Goal: Task Accomplishment & Management: Use online tool/utility

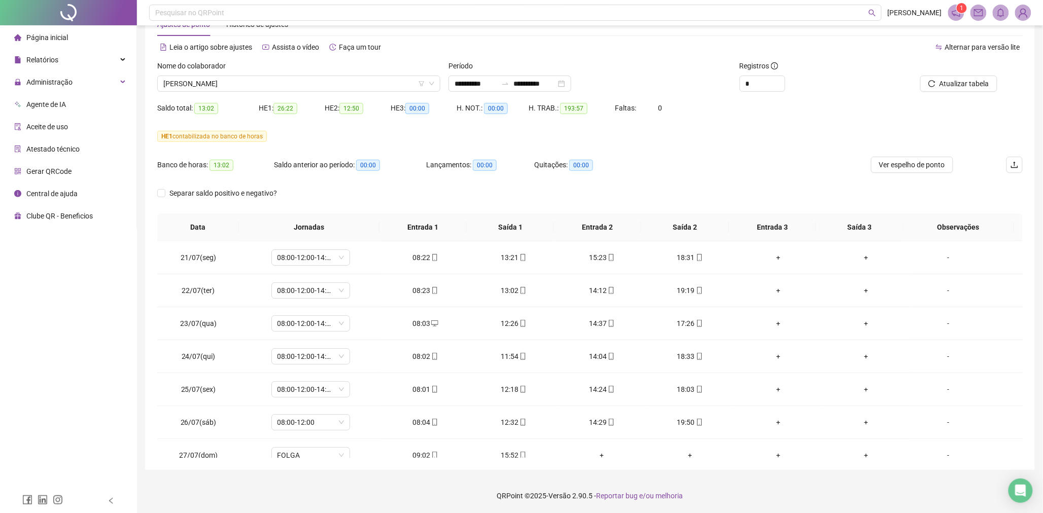
scroll to position [705, 0]
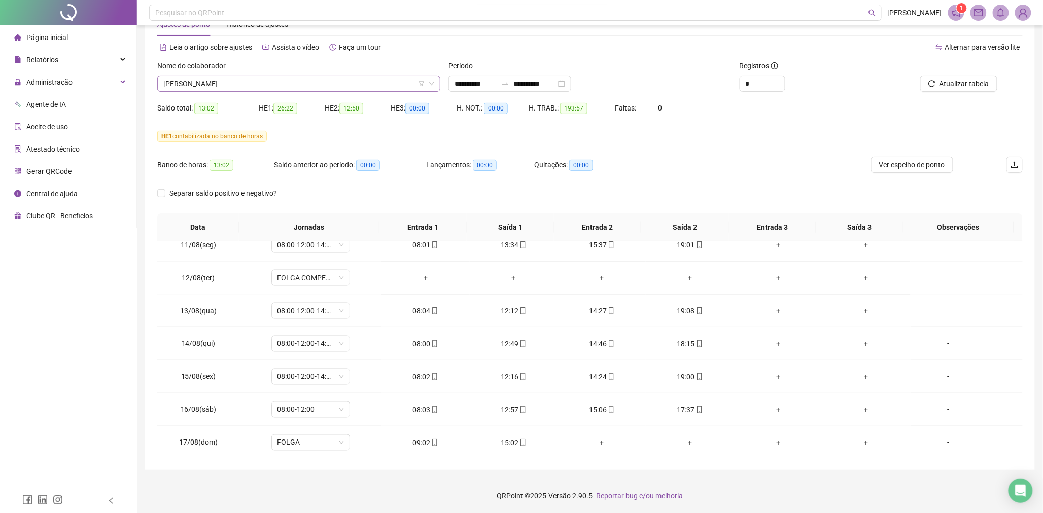
click at [434, 81] on icon "down" at bounding box center [432, 84] width 6 height 6
click at [422, 83] on icon "filter" at bounding box center [422, 83] width 6 height 5
click at [368, 83] on span "[PERSON_NAME]" at bounding box center [298, 83] width 271 height 15
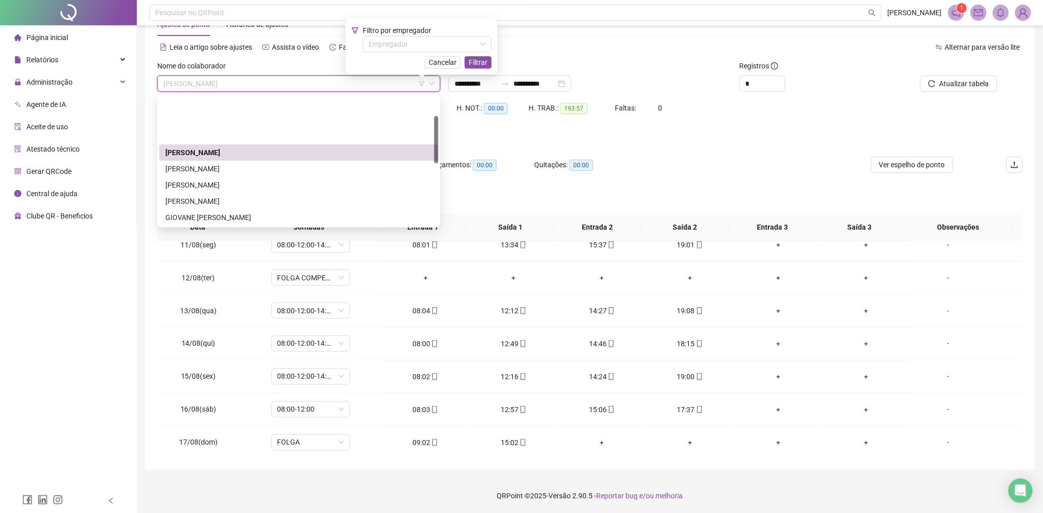
scroll to position [56, 0]
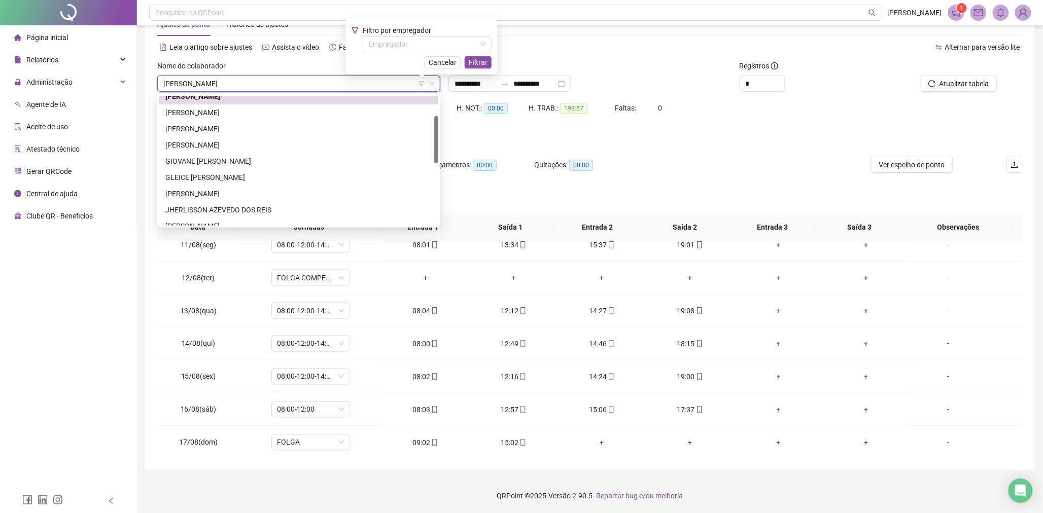
click at [286, 85] on span "[PERSON_NAME]" at bounding box center [298, 83] width 271 height 15
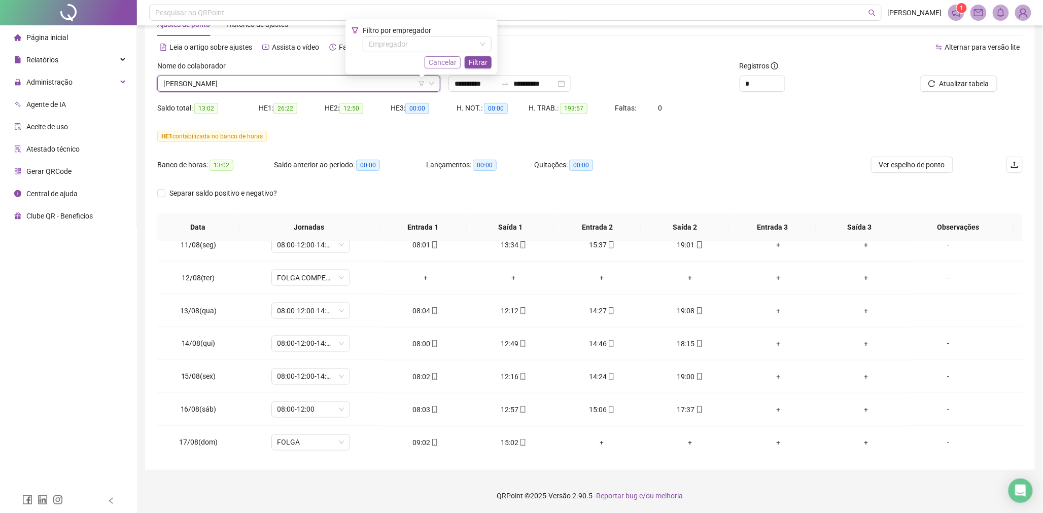
click at [439, 64] on span "Cancelar" at bounding box center [443, 62] width 28 height 11
click at [319, 85] on span "[PERSON_NAME]" at bounding box center [298, 83] width 271 height 15
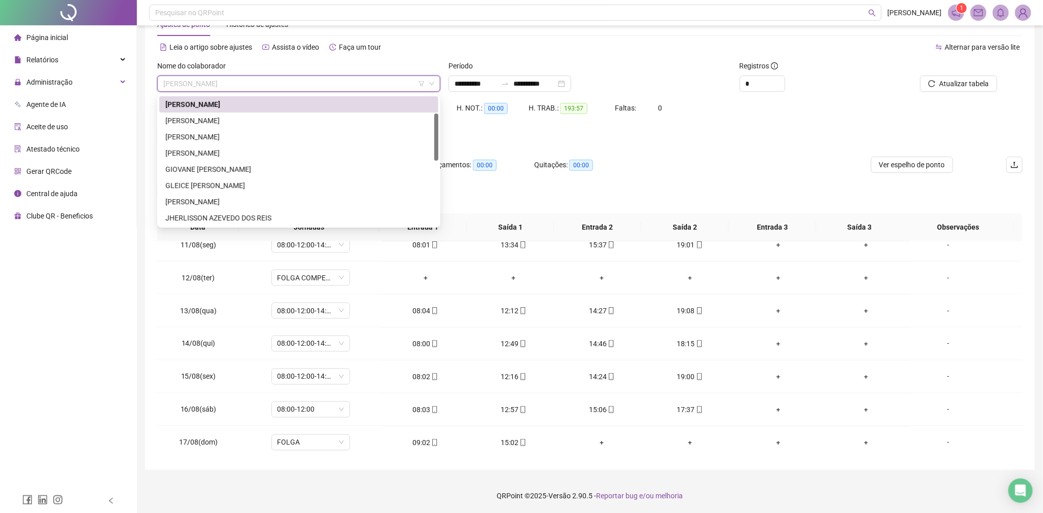
scroll to position [104, 0]
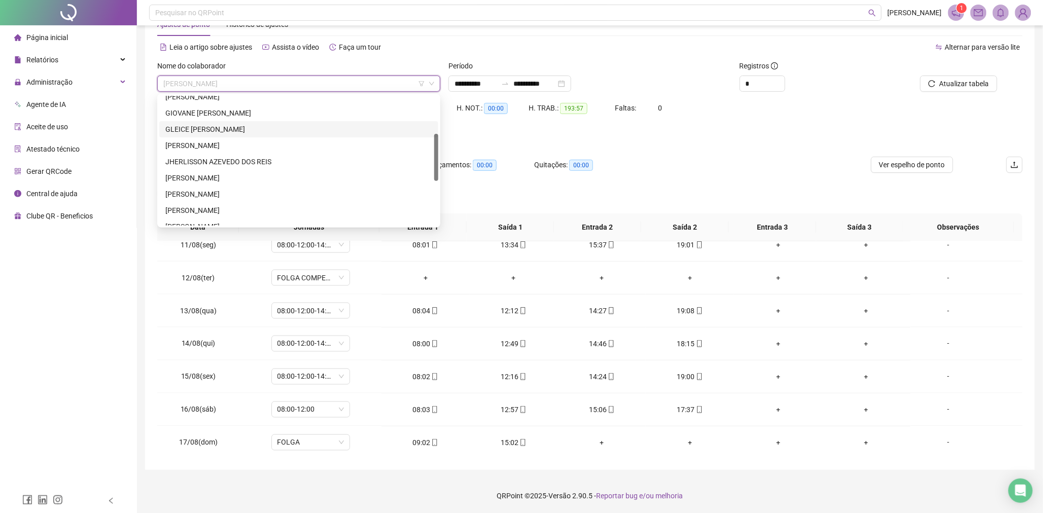
click at [220, 128] on div "GLEICE [PERSON_NAME]" at bounding box center [298, 129] width 267 height 11
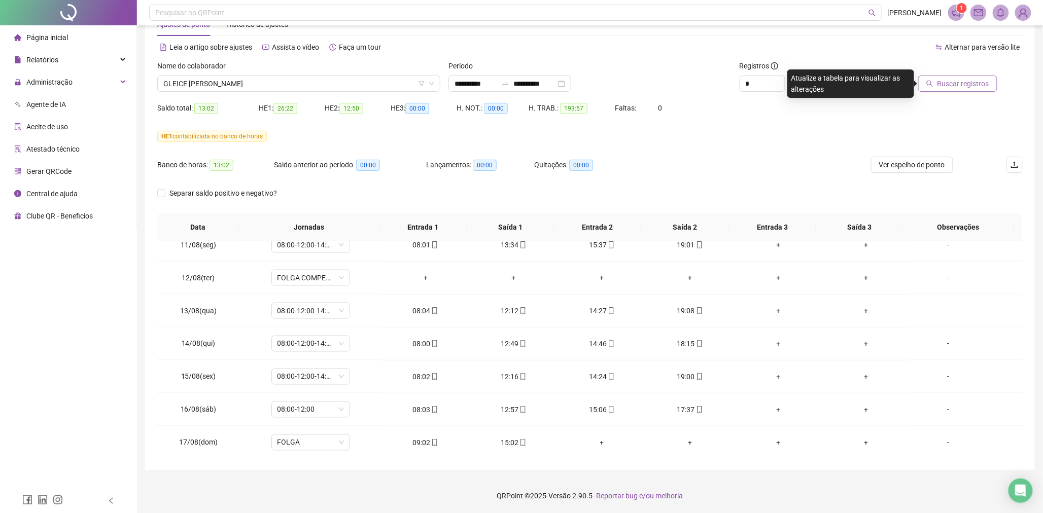
click at [959, 86] on span "Buscar registros" at bounding box center [963, 83] width 52 height 11
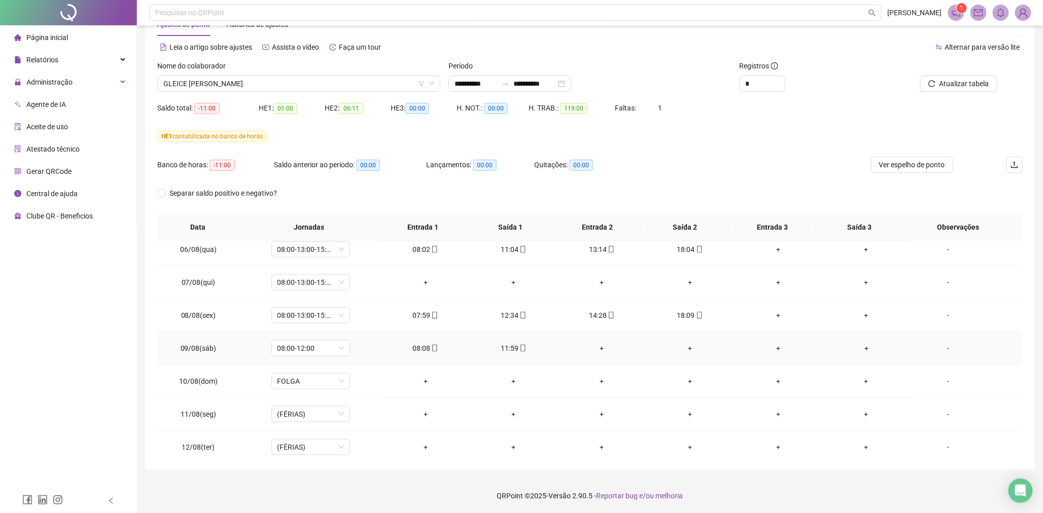
scroll to position [479, 0]
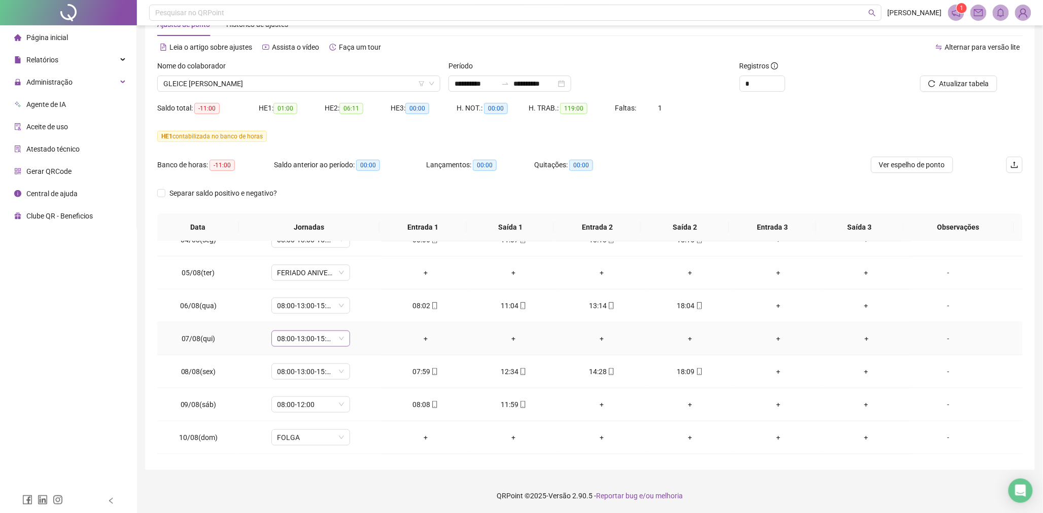
click at [340, 340] on span "08:00-13:00-15:00-18:00" at bounding box center [310, 338] width 66 height 15
click at [319, 439] on div "Folga compensatória" at bounding box center [327, 439] width 86 height 11
click at [359, 311] on span "Sim" at bounding box center [357, 312] width 12 height 11
click at [973, 80] on span "Atualizar tabela" at bounding box center [964, 83] width 50 height 11
